Goal: Task Accomplishment & Management: Complete application form

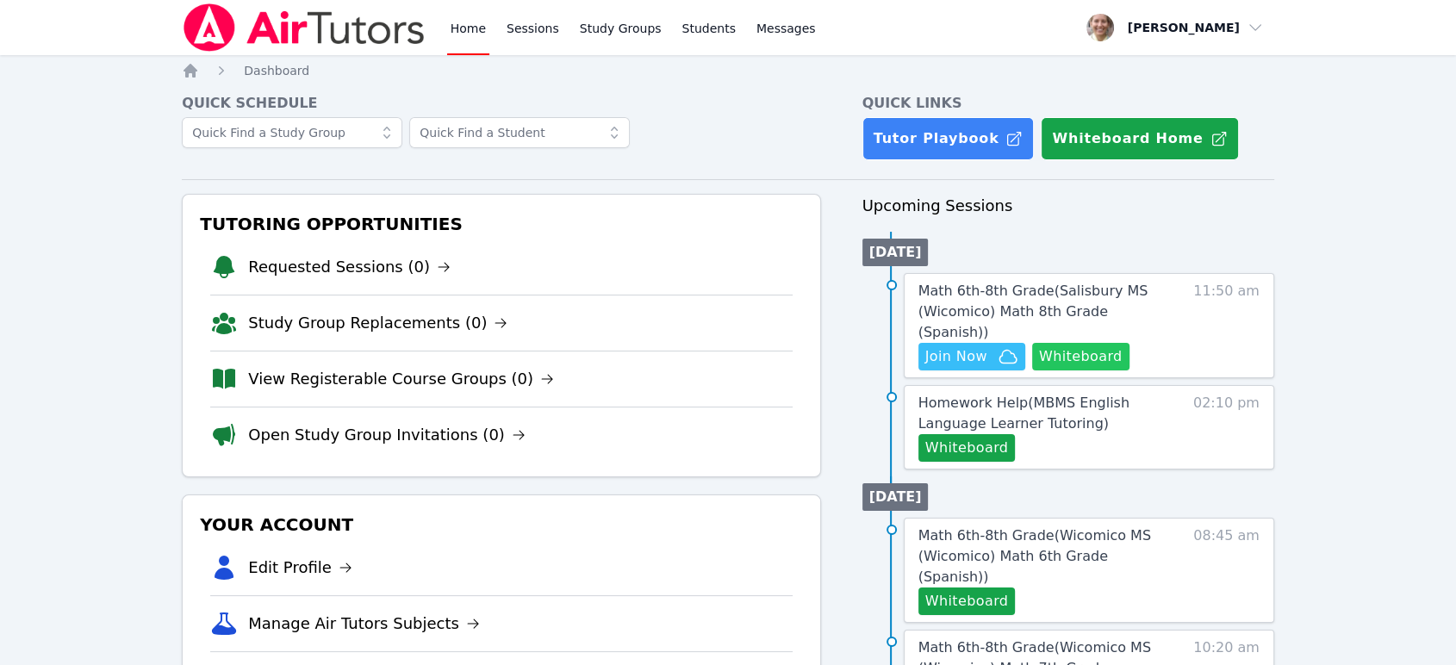
click at [1058, 343] on button "Whiteboard" at bounding box center [1080, 357] width 97 height 28
click at [1002, 288] on span "Math 6th-8th Grade ( [GEOGRAPHIC_DATA] (Wicomico) Math 8th Grade (Spanish) )" at bounding box center [1033, 312] width 230 height 58
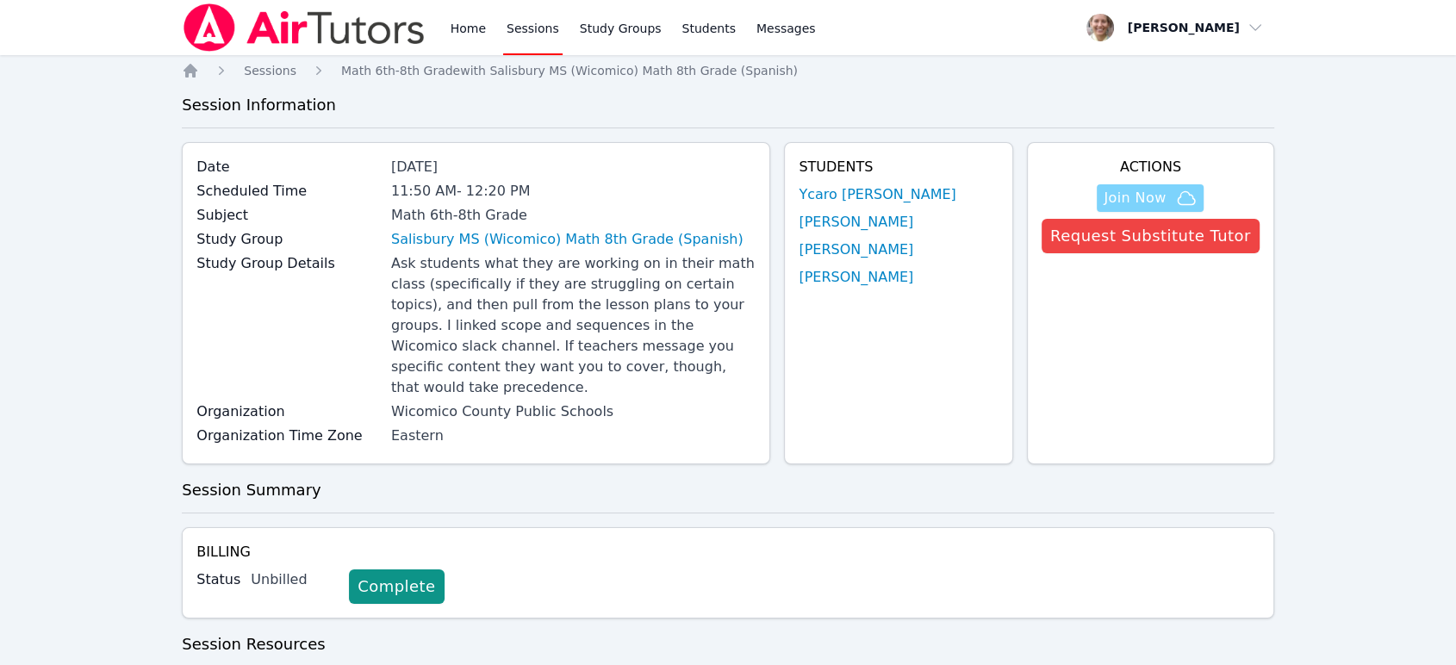
click at [1196, 191] on icon "button" at bounding box center [1186, 198] width 21 height 21
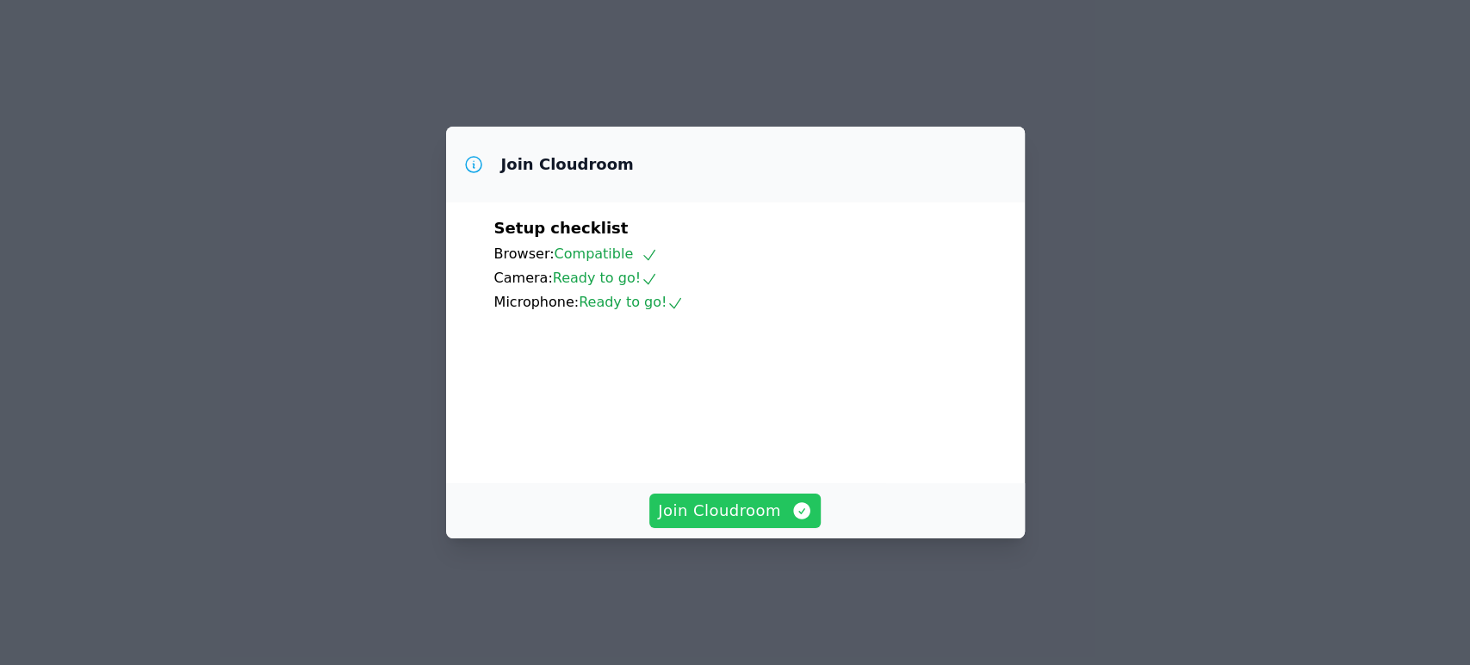
click at [752, 523] on span "Join Cloudroom" at bounding box center [735, 511] width 154 height 24
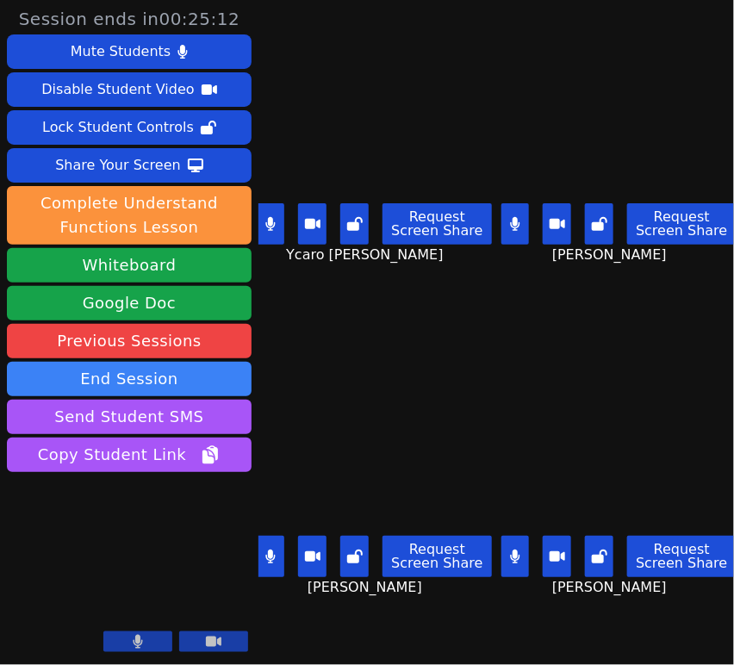
click at [510, 221] on icon at bounding box center [515, 224] width 10 height 14
click at [501, 546] on button at bounding box center [515, 556] width 28 height 41
click at [276, 550] on icon at bounding box center [270, 557] width 10 height 14
click at [513, 225] on icon at bounding box center [514, 224] width 17 height 14
click at [506, 550] on button at bounding box center [515, 556] width 28 height 41
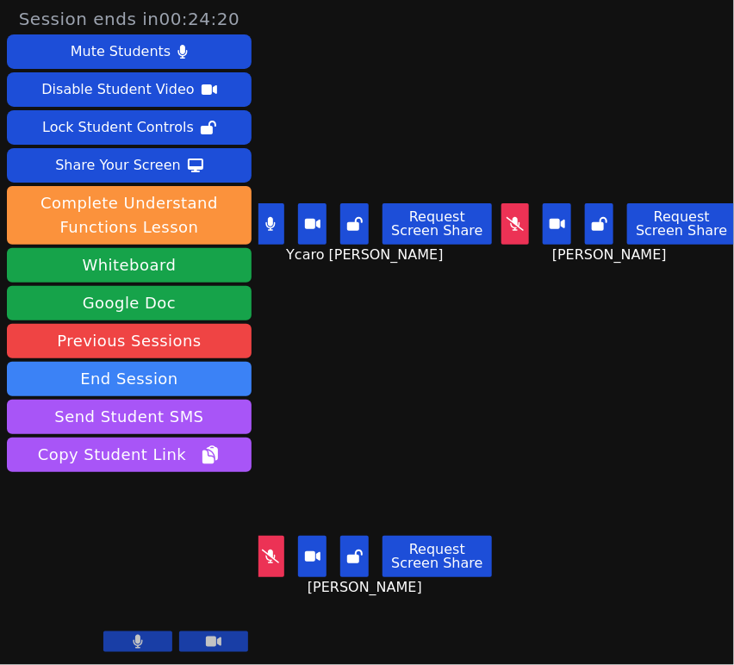
click at [506, 217] on icon at bounding box center [514, 224] width 17 height 14
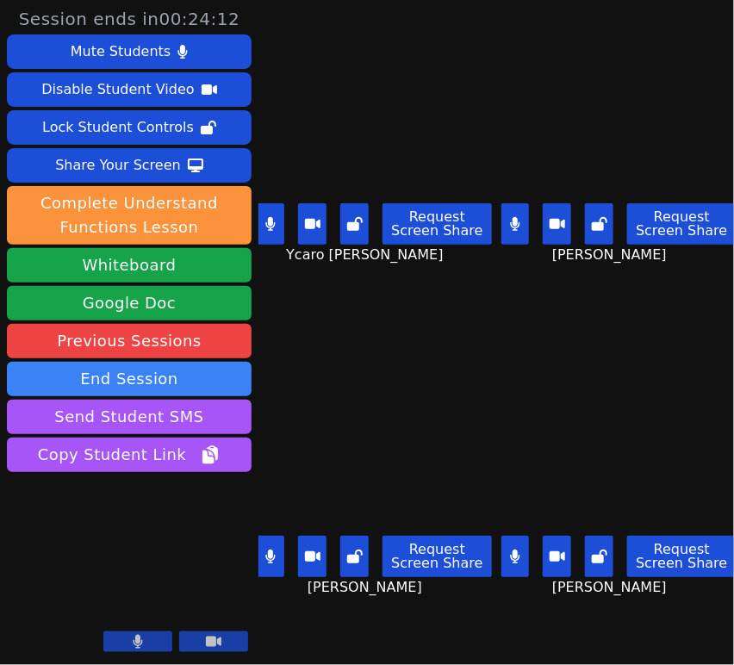
click at [264, 547] on button at bounding box center [271, 556] width 28 height 41
click at [510, 225] on icon at bounding box center [515, 224] width 10 height 14
click at [275, 550] on button at bounding box center [271, 556] width 28 height 41
click at [269, 553] on button at bounding box center [271, 556] width 28 height 41
click at [501, 537] on button at bounding box center [515, 556] width 28 height 41
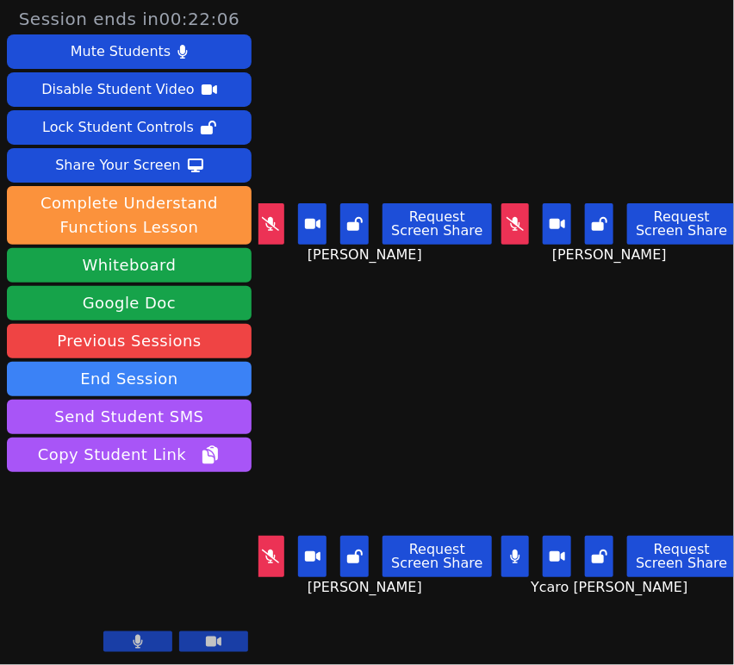
click at [264, 550] on icon at bounding box center [270, 557] width 17 height 14
click at [510, 222] on icon at bounding box center [514, 224] width 17 height 14
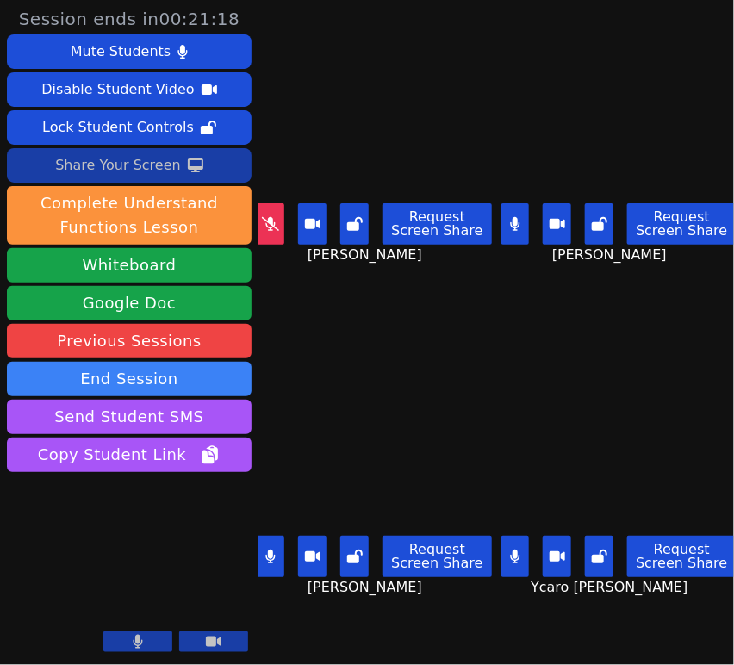
click at [170, 163] on div "Share Your Screen" at bounding box center [118, 166] width 126 height 28
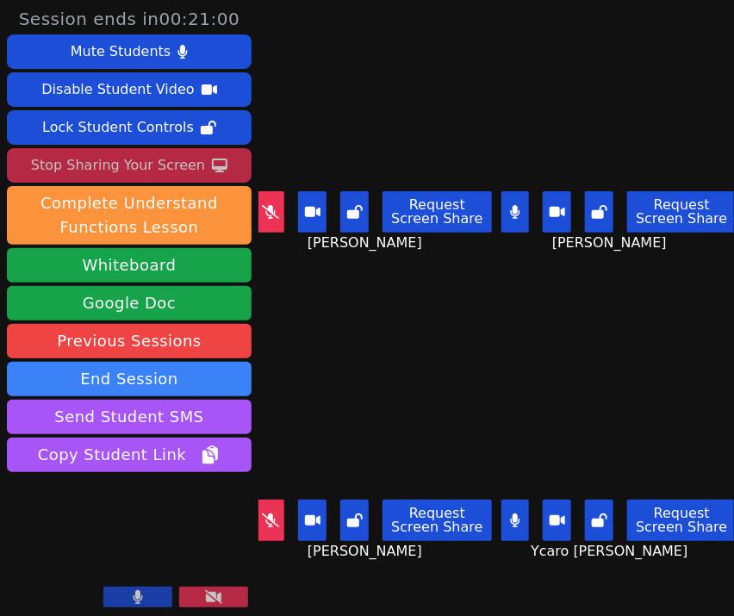
click at [269, 513] on icon at bounding box center [270, 520] width 17 height 14
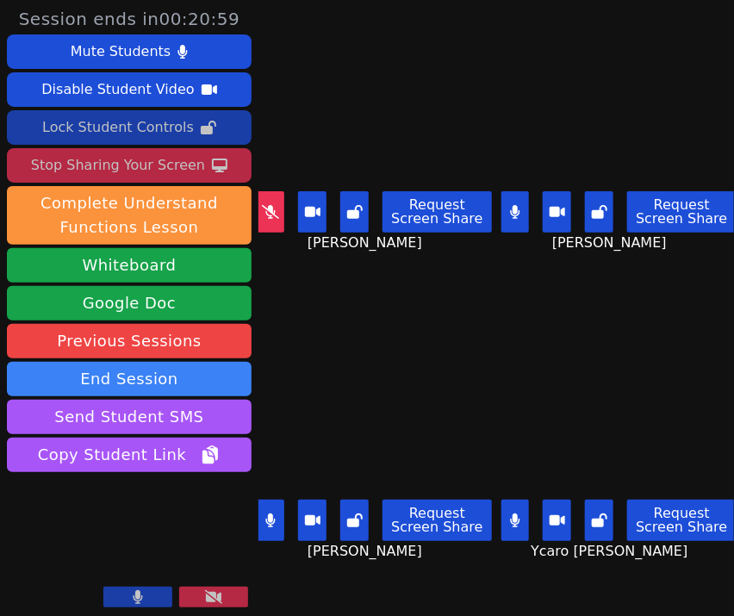
click at [143, 131] on div "Lock Student Controls" at bounding box center [118, 128] width 152 height 28
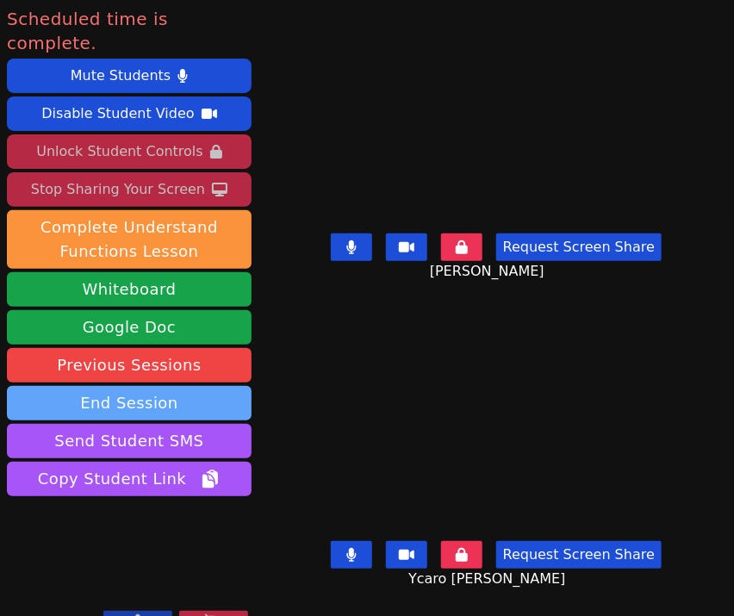
click at [138, 386] on button "End Session" at bounding box center [129, 403] width 245 height 34
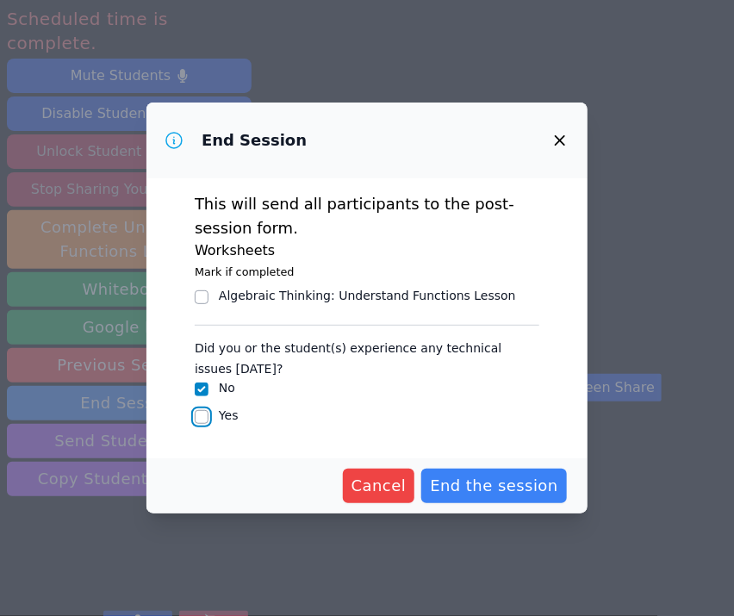
click at [196, 417] on input "Yes" at bounding box center [202, 417] width 14 height 14
checkbox input "true"
checkbox input "false"
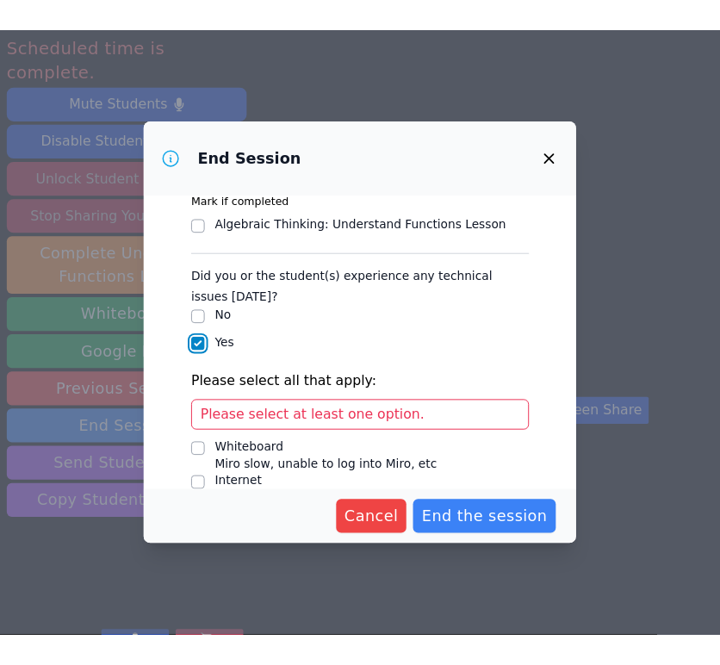
scroll to position [214, 0]
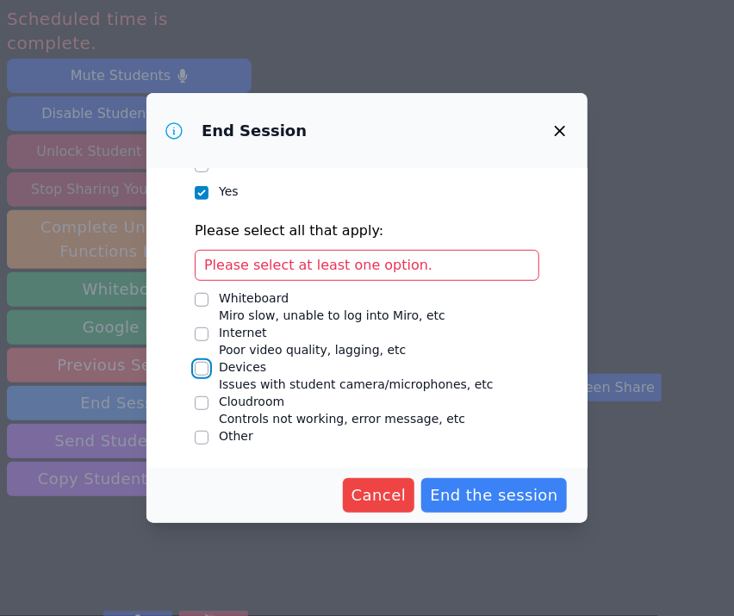
click at [200, 364] on input "Devices Issues with student camera/microphones, etc" at bounding box center [202, 369] width 14 height 14
checkbox input "true"
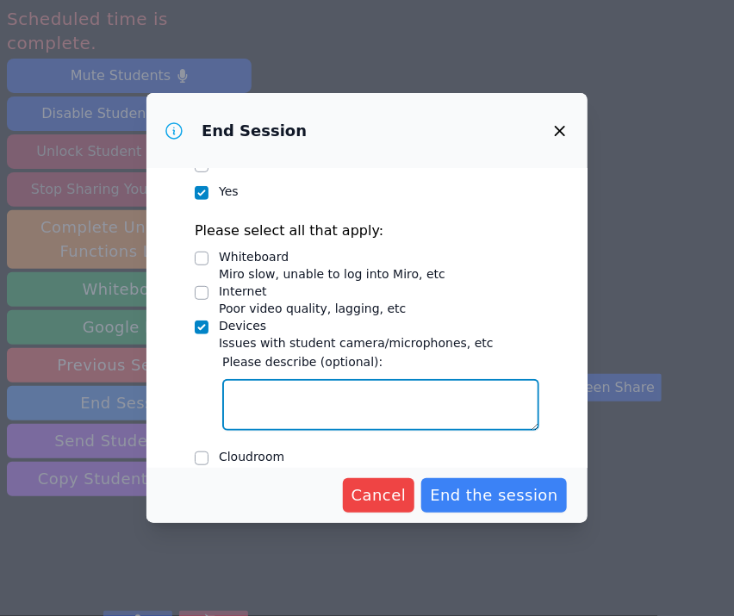
click at [338, 401] on textarea "Devices Issues with student camera/microphones, etc" at bounding box center [380, 405] width 317 height 52
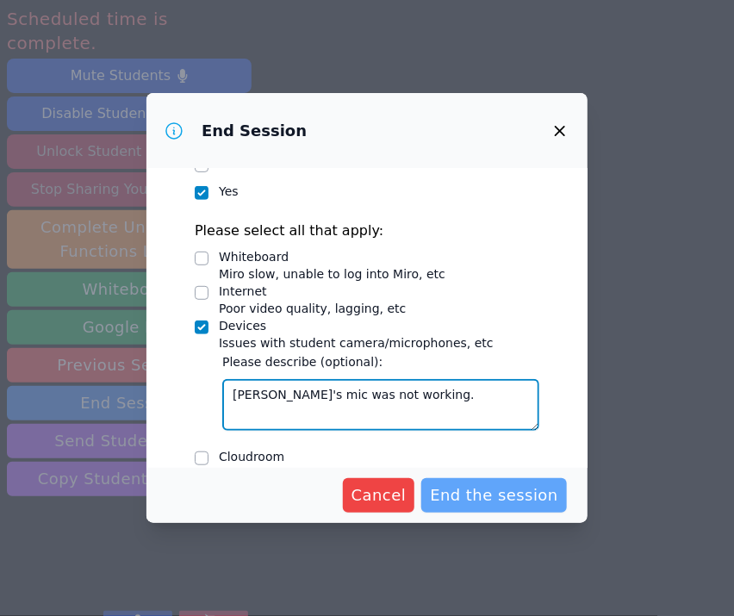
type textarea "[PERSON_NAME]'s mic was not working."
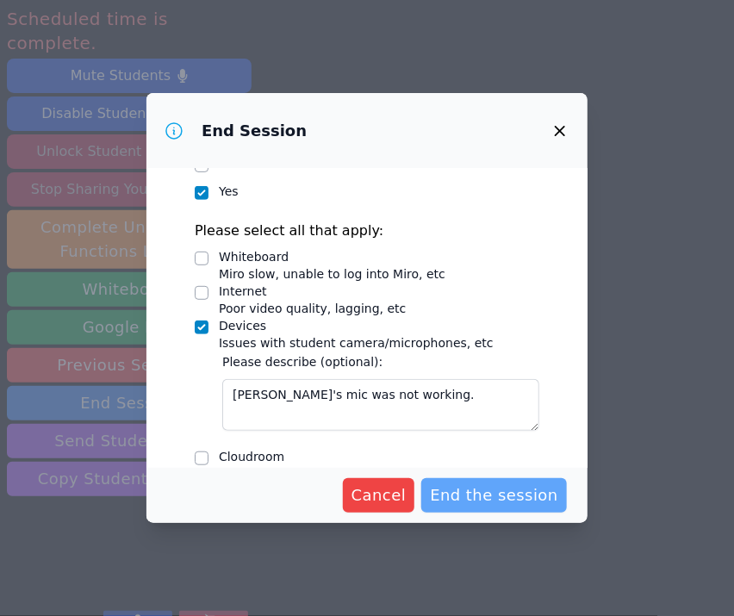
click at [506, 498] on span "End the session" at bounding box center [494, 495] width 128 height 24
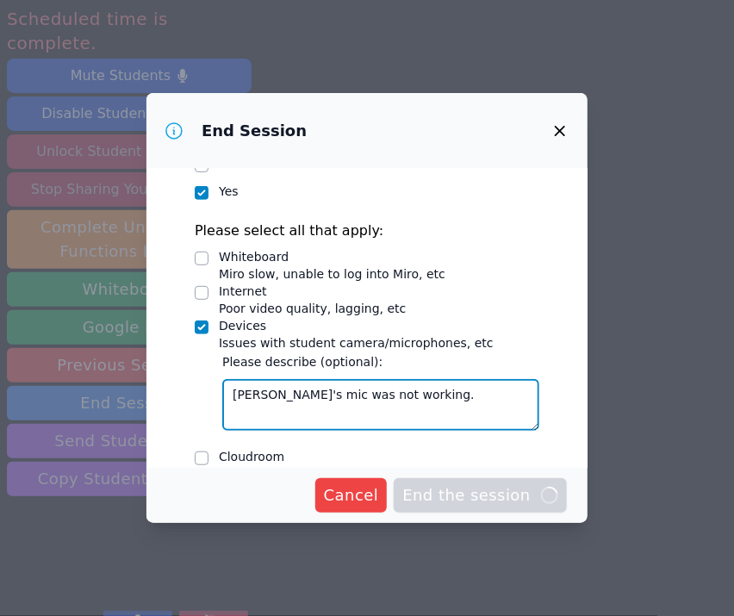
click at [448, 403] on textarea "[PERSON_NAME]'s mic was not working." at bounding box center [380, 405] width 317 height 52
click at [386, 400] on textarea "[PERSON_NAME]'s mic was not working." at bounding box center [380, 405] width 317 height 52
click at [385, 400] on textarea "[PERSON_NAME]'s mic was not working." at bounding box center [380, 405] width 317 height 52
click at [372, 391] on textarea "[PERSON_NAME]'s mic was not working." at bounding box center [380, 405] width 317 height 52
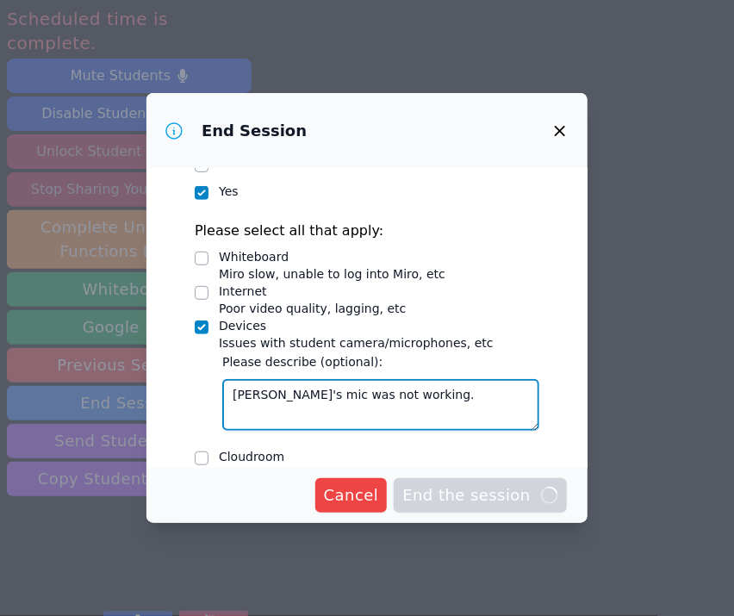
click at [372, 391] on textarea "[PERSON_NAME]'s mic was not working." at bounding box center [380, 405] width 317 height 52
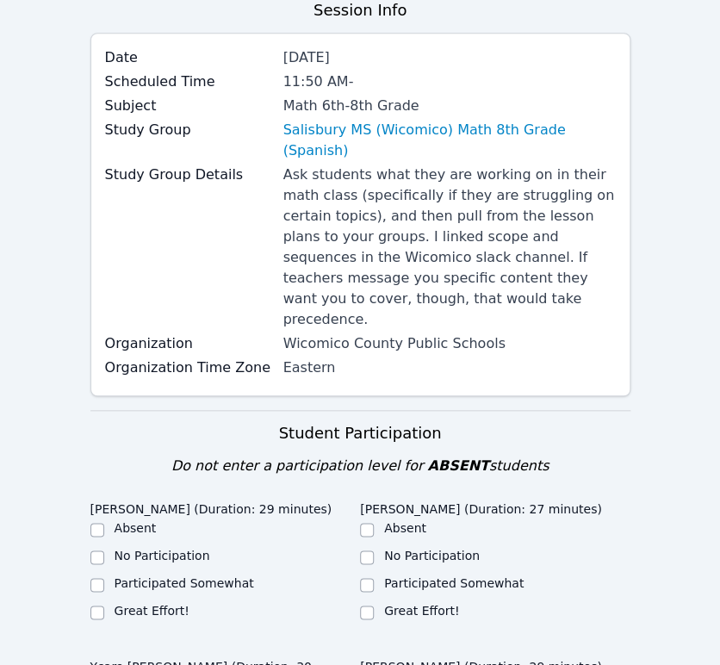
scroll to position [478, 0]
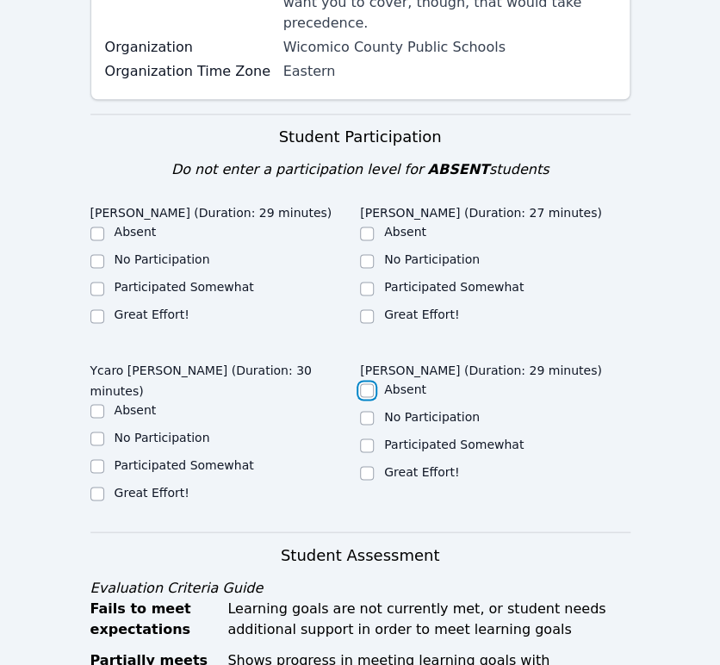
click at [365, 383] on input "Absent" at bounding box center [367, 390] width 14 height 14
checkbox input "true"
click at [365, 309] on input "Great Effort!" at bounding box center [367, 316] width 14 height 14
checkbox input "true"
click at [97, 487] on input "Great Effort!" at bounding box center [97, 494] width 14 height 14
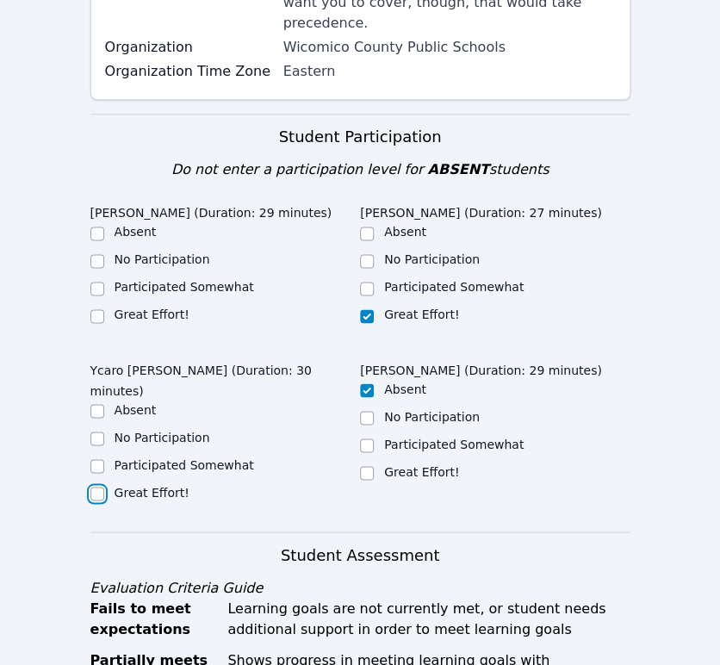
checkbox input "true"
click at [101, 282] on input "Participated Somewhat" at bounding box center [97, 289] width 14 height 14
checkbox input "true"
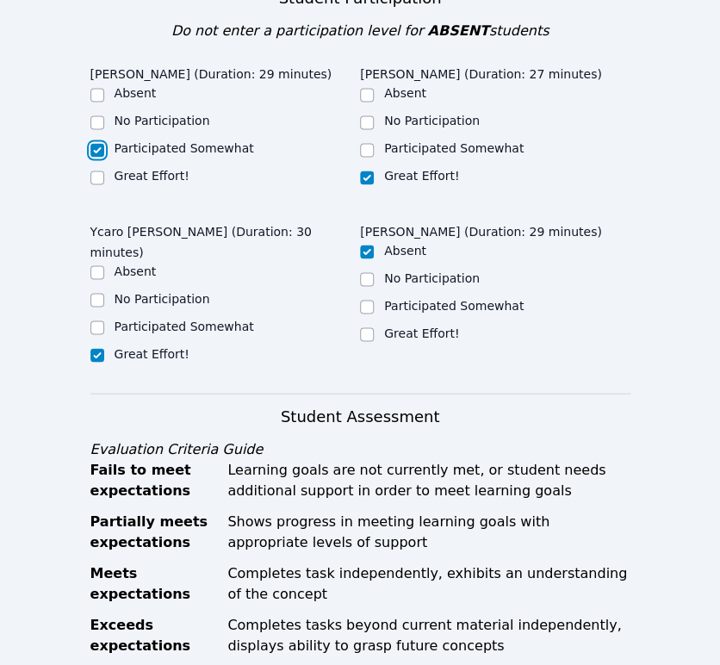
scroll to position [1053, 0]
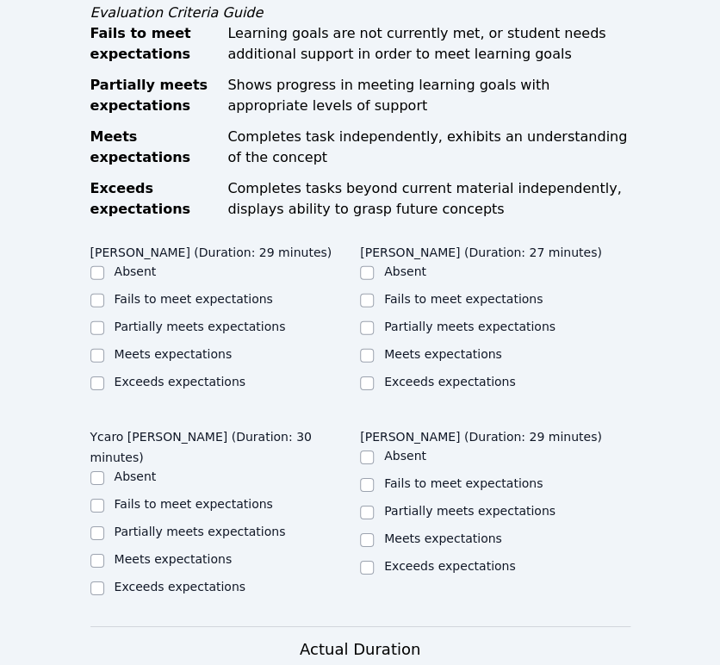
click at [227, 320] on label "Partially meets expectations" at bounding box center [200, 327] width 171 height 14
click at [104, 321] on input "Partially meets expectations" at bounding box center [97, 328] width 14 height 14
checkbox input "true"
click at [409, 320] on label "Partially meets expectations" at bounding box center [469, 327] width 171 height 14
click at [374, 321] on input "Partially meets expectations" at bounding box center [367, 328] width 14 height 14
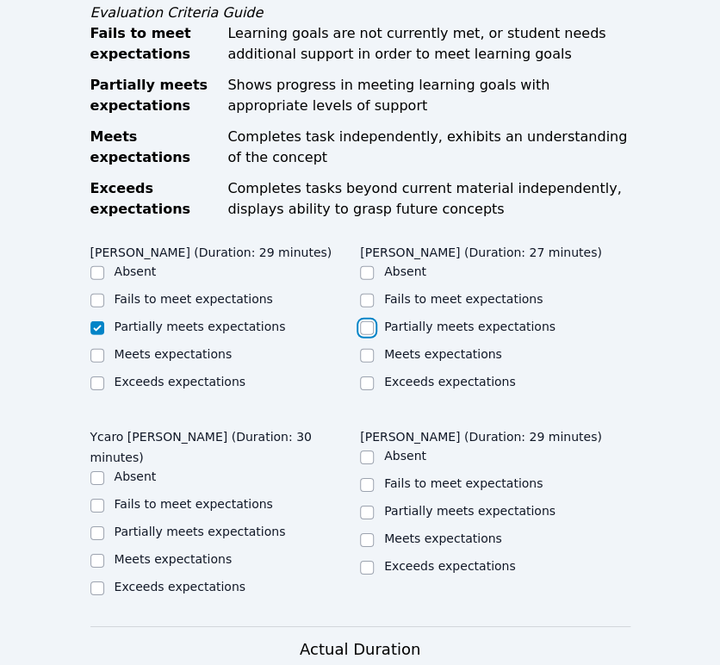
checkbox input "true"
click at [224, 525] on label "Partially meets expectations" at bounding box center [200, 532] width 171 height 14
click at [104, 526] on input "Partially meets expectations" at bounding box center [97, 533] width 14 height 14
checkbox input "true"
click at [366, 450] on input "Absent" at bounding box center [367, 457] width 14 height 14
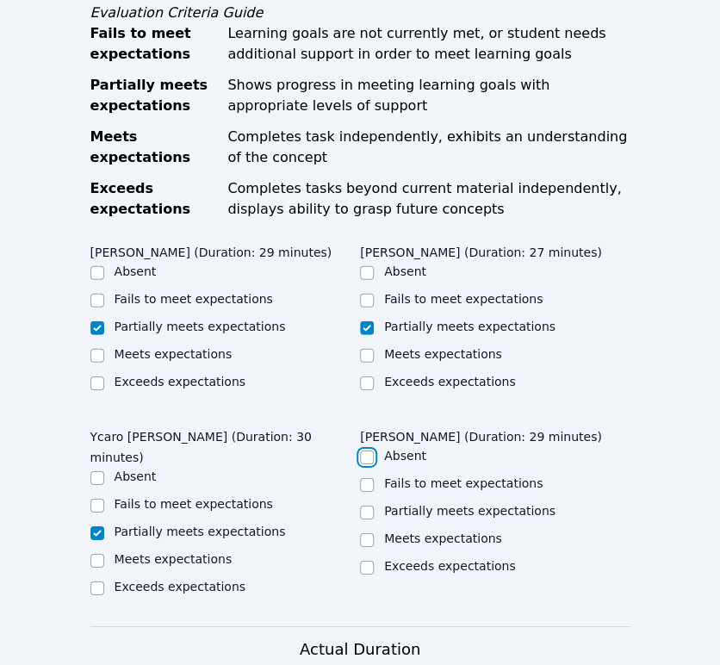
checkbox input "true"
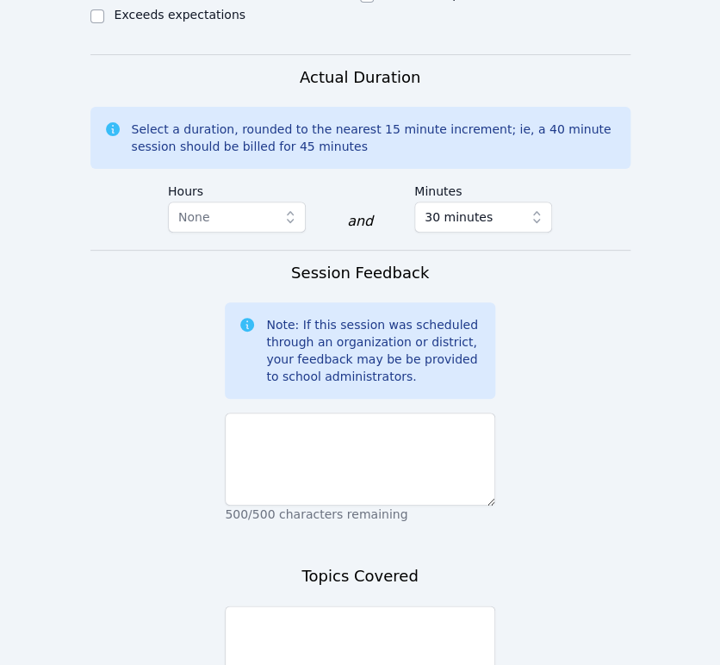
scroll to position [1626, 0]
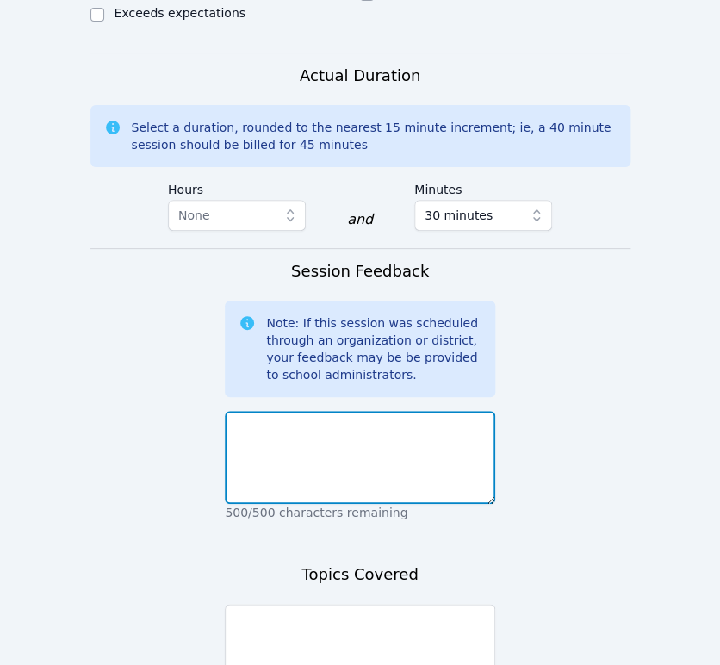
click at [374, 413] on textarea at bounding box center [360, 457] width 270 height 93
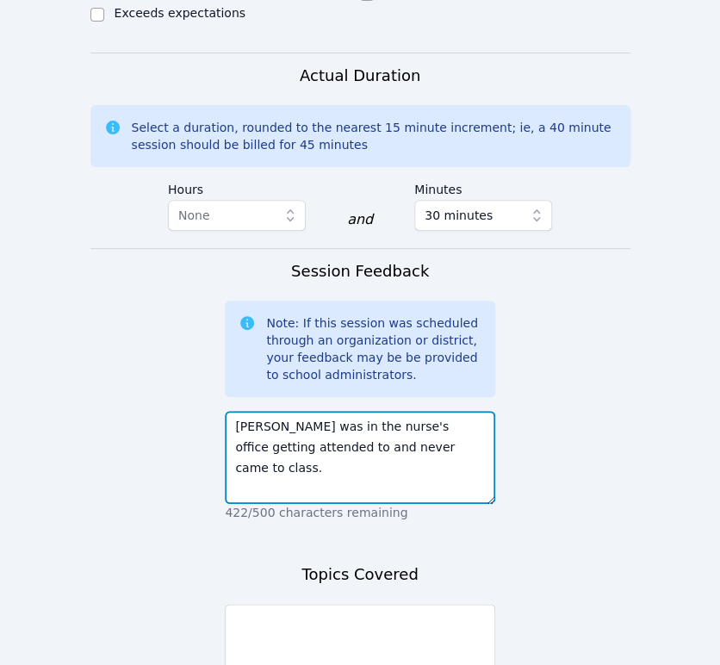
click at [357, 425] on textarea "[PERSON_NAME] was in the nurse's office getting attended to and never came to c…" at bounding box center [360, 457] width 270 height 93
click at [231, 411] on textarea "[PERSON_NAME] was in the nurse's office getting attended to and never made it b…" at bounding box center [360, 457] width 270 height 93
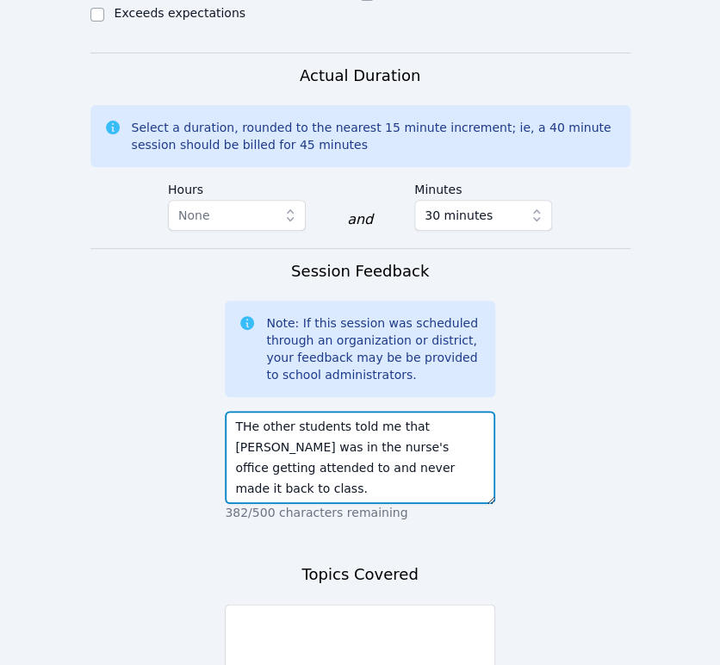
click at [245, 411] on textarea "THe other students told me that [PERSON_NAME] was in the nurse's office getting…" at bounding box center [360, 457] width 270 height 93
click at [441, 449] on textarea "The other students told me that [PERSON_NAME] was in the nurse's office getting…" at bounding box center [360, 457] width 270 height 93
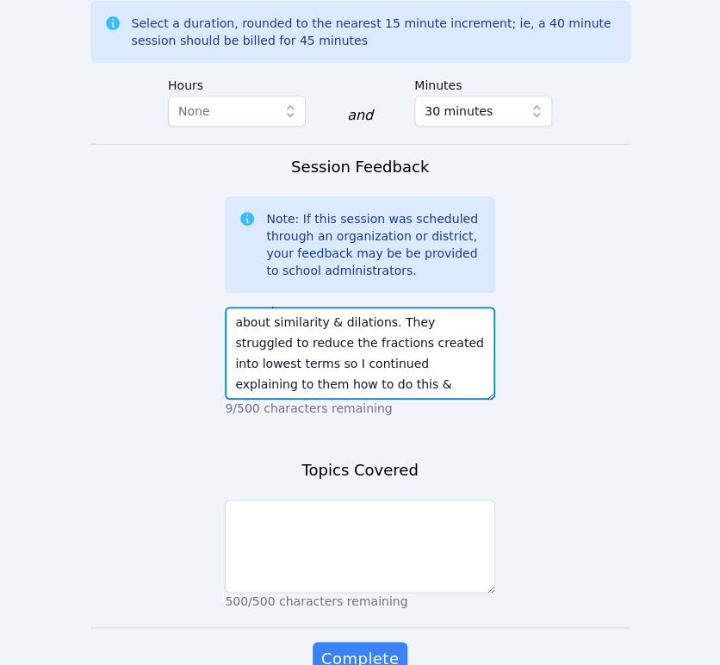
scroll to position [1805, 0]
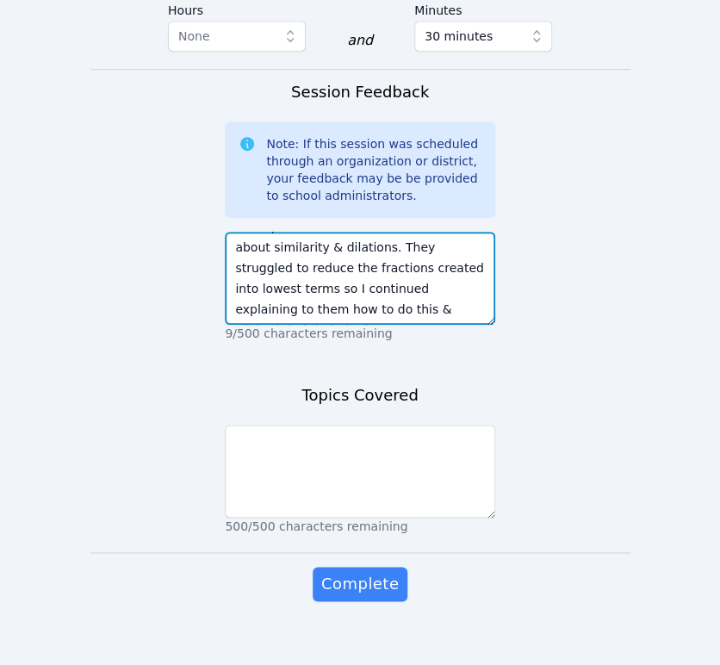
type textarea "The other students told me that [PERSON_NAME] was in the nurse's office getting…"
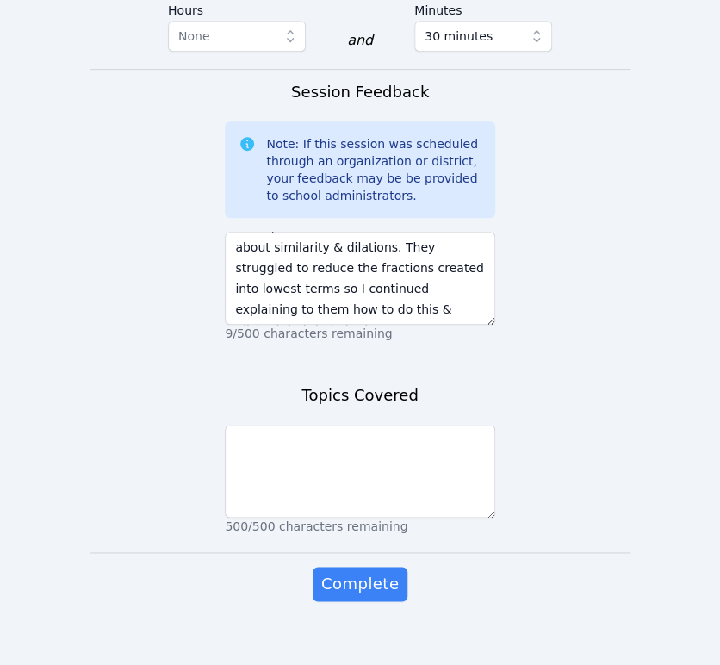
click at [400, 418] on div "500/500 characters remaining" at bounding box center [360, 476] width 270 height 117
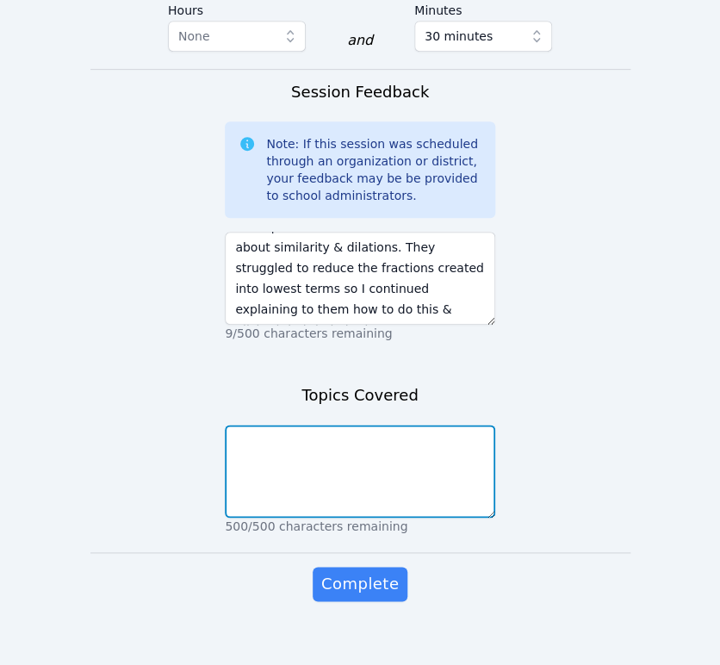
click at [393, 425] on textarea at bounding box center [360, 471] width 270 height 93
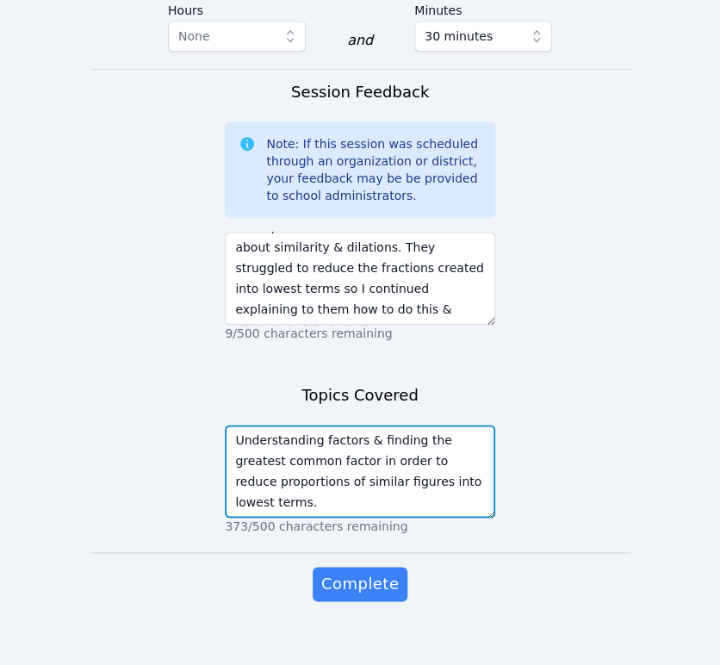
click at [418, 466] on textarea "Understanding factors & finding the greatest common factor in order to reduce p…" at bounding box center [360, 471] width 270 height 93
click at [324, 462] on textarea "Understanding factors & finding the greatest common factor in order to reduce p…" at bounding box center [360, 471] width 270 height 93
click at [245, 463] on textarea "Understanding factors & finding the greatest common factor in order to reduce p…" at bounding box center [360, 471] width 270 height 93
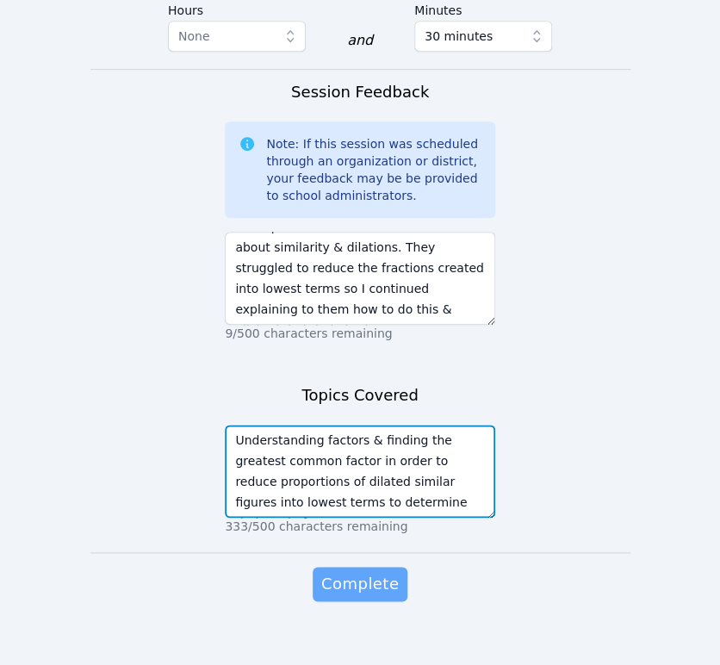
type textarea "Understanding factors & finding the greatest common factor in order to reduce p…"
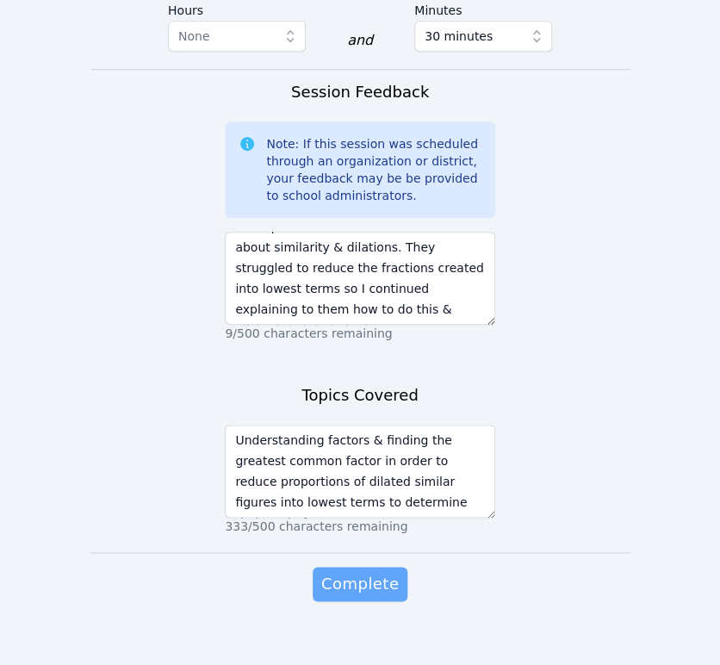
click at [374, 574] on span "Complete" at bounding box center [360, 584] width 78 height 24
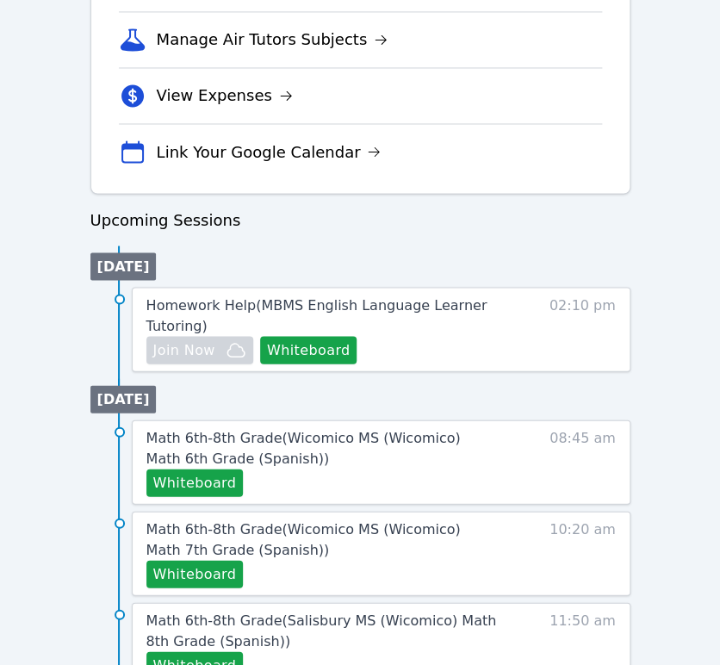
scroll to position [669, 0]
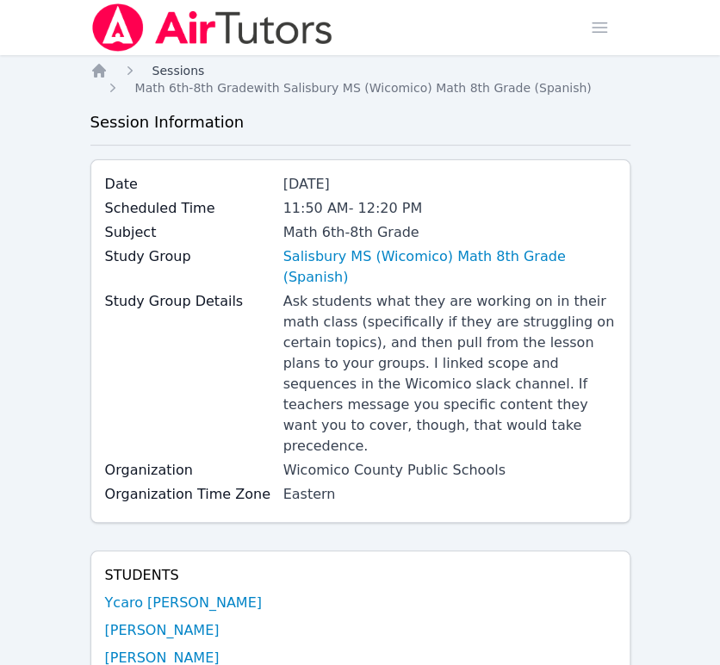
click at [176, 68] on span "Sessions" at bounding box center [178, 71] width 53 height 14
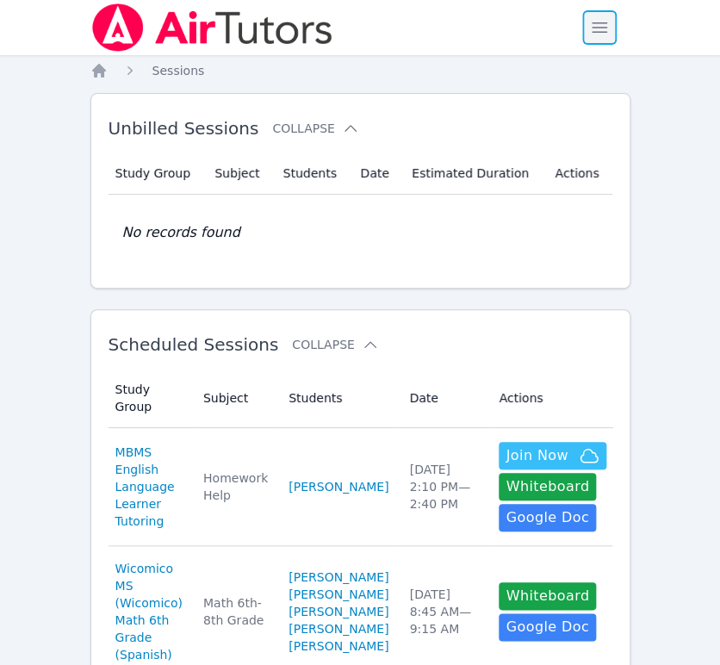
click at [616, 32] on span "button" at bounding box center [600, 28] width 38 height 38
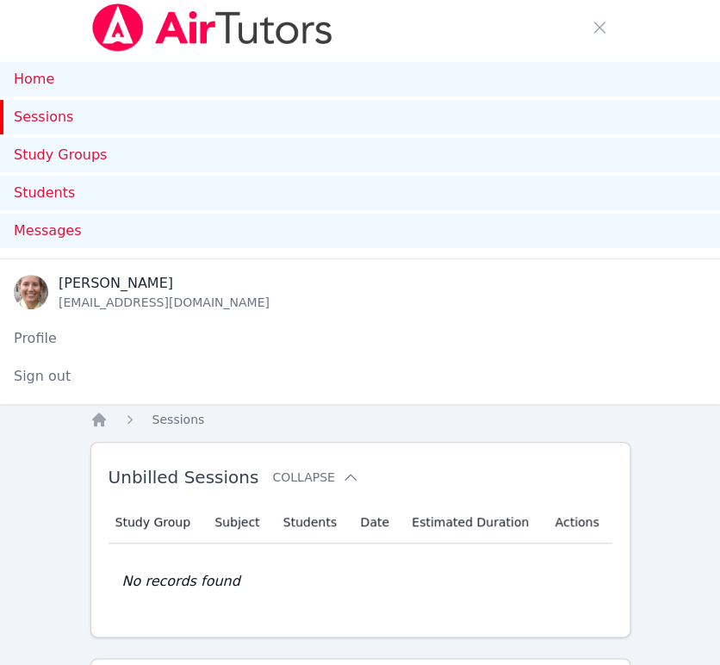
click at [115, 119] on link "Sessions" at bounding box center [360, 117] width 720 height 34
click at [48, 114] on link "Sessions" at bounding box center [360, 117] width 720 height 34
click at [592, 24] on span "button" at bounding box center [600, 28] width 38 height 38
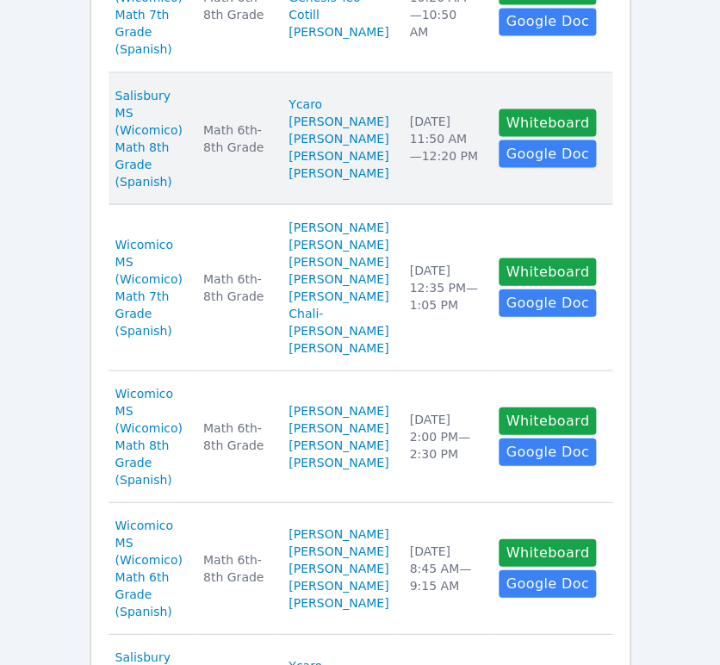
scroll to position [765, 0]
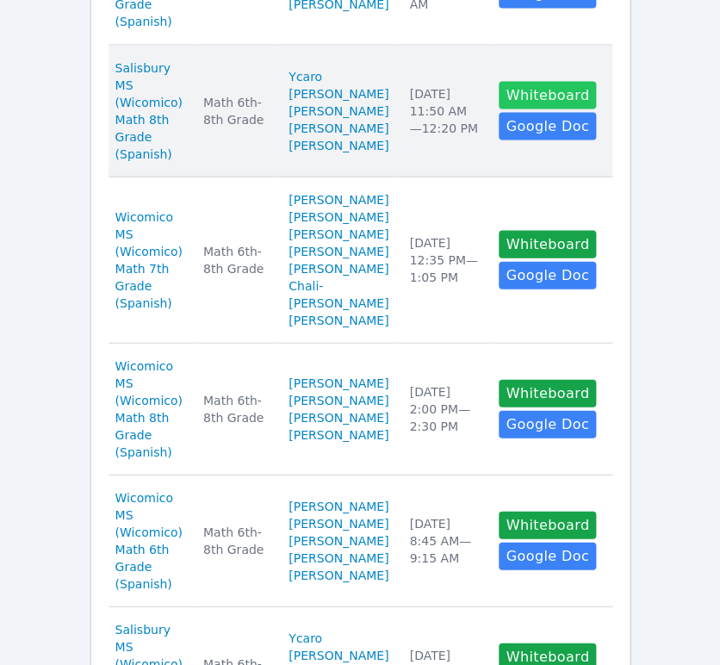
click at [527, 109] on button "Whiteboard" at bounding box center [547, 95] width 97 height 28
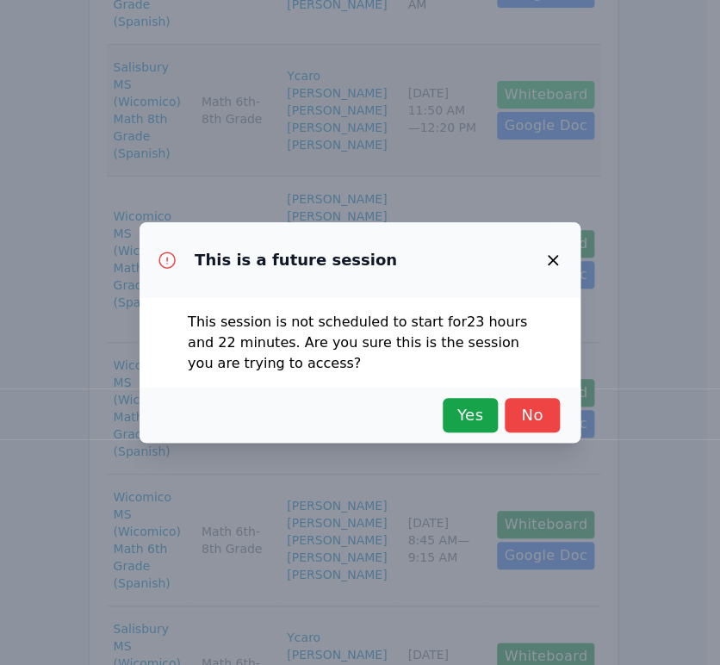
scroll to position [748, 0]
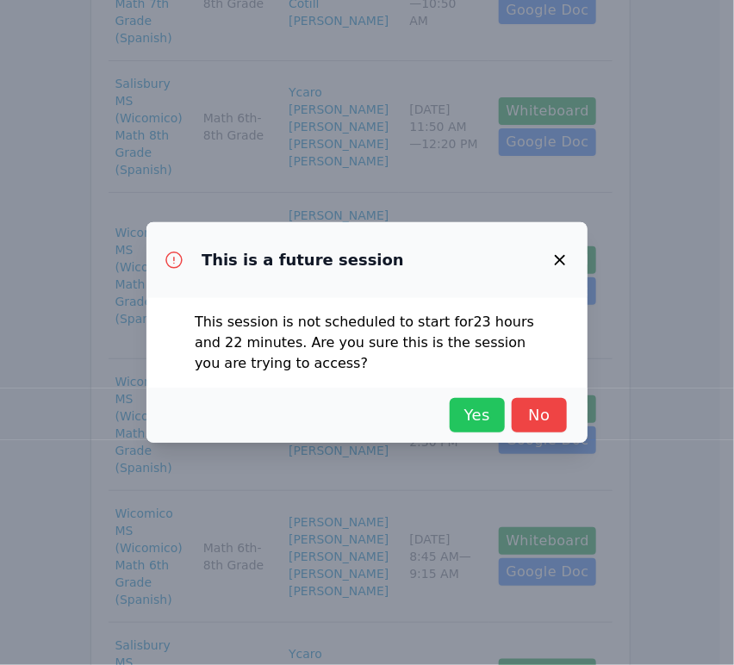
click at [477, 418] on span "Yes" at bounding box center [477, 415] width 38 height 24
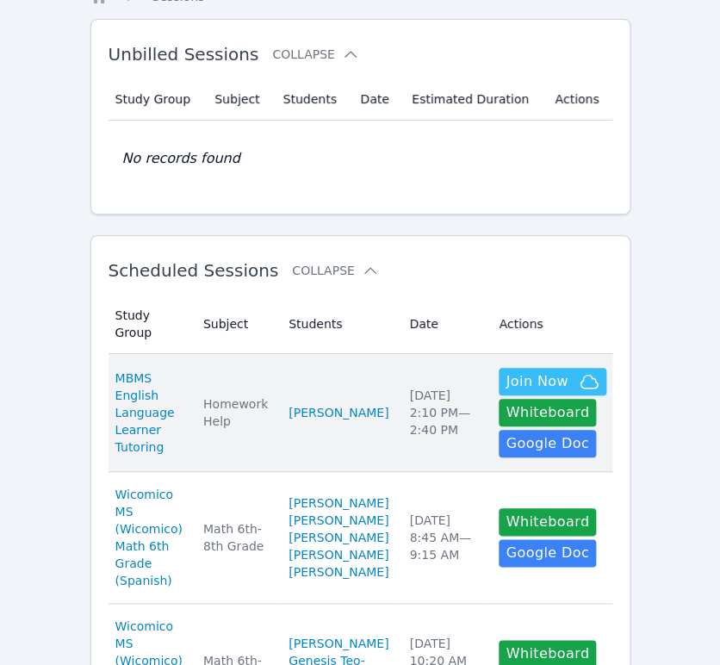
scroll to position [0, 0]
